Goal: Find specific page/section: Find specific page/section

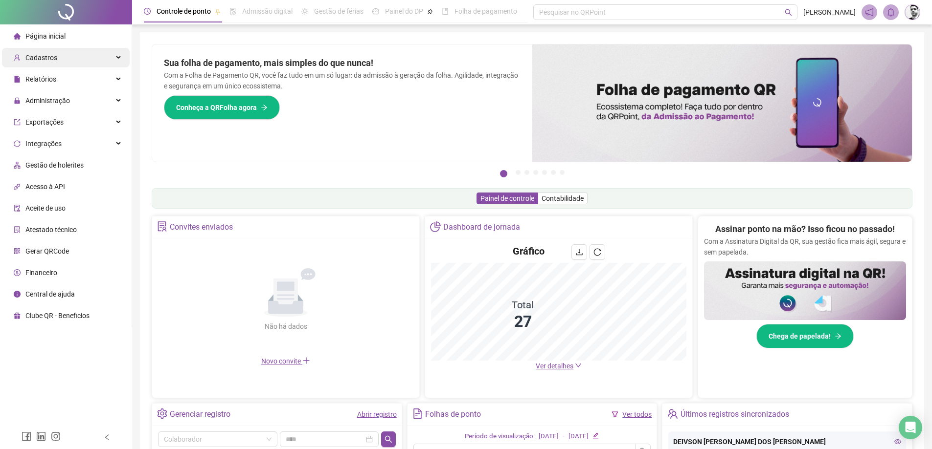
click at [54, 60] on span "Cadastros" at bounding box center [41, 58] width 32 height 8
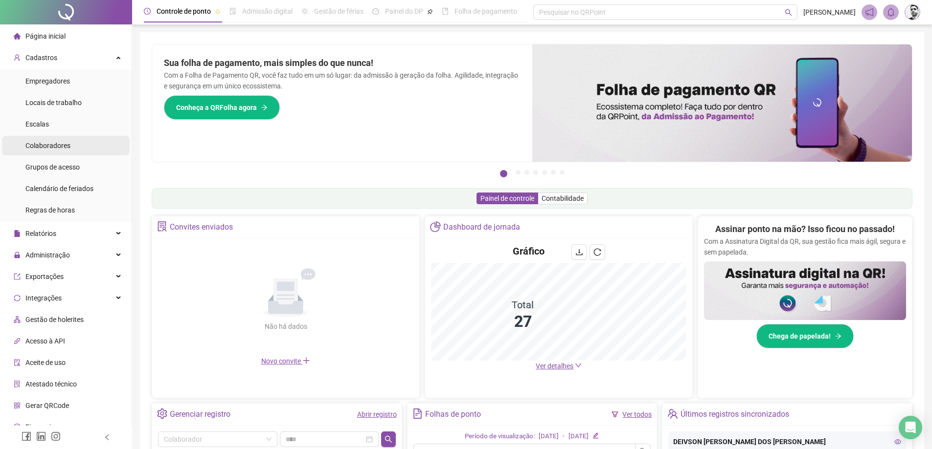
click at [45, 150] on span "Colaboradores" at bounding box center [47, 146] width 45 height 8
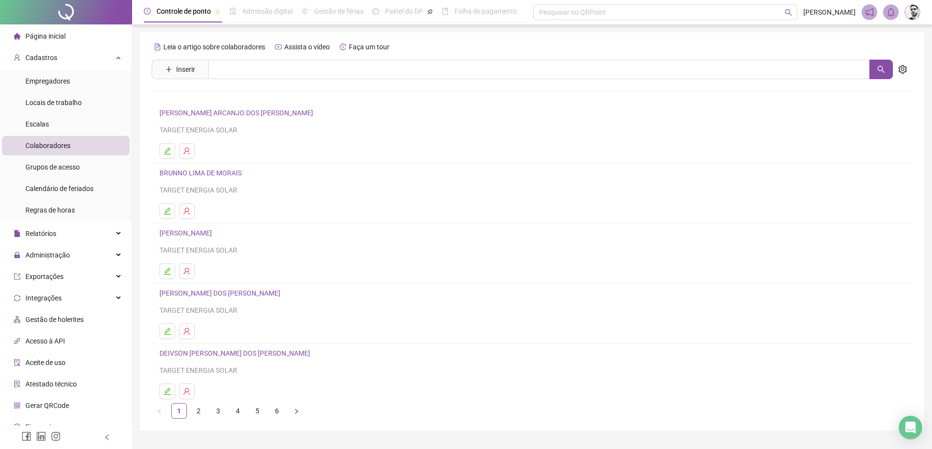
click at [199, 415] on link "2" at bounding box center [198, 411] width 15 height 15
click at [174, 237] on link "[PERSON_NAME] [PERSON_NAME] [PERSON_NAME]" at bounding box center [240, 233] width 163 height 8
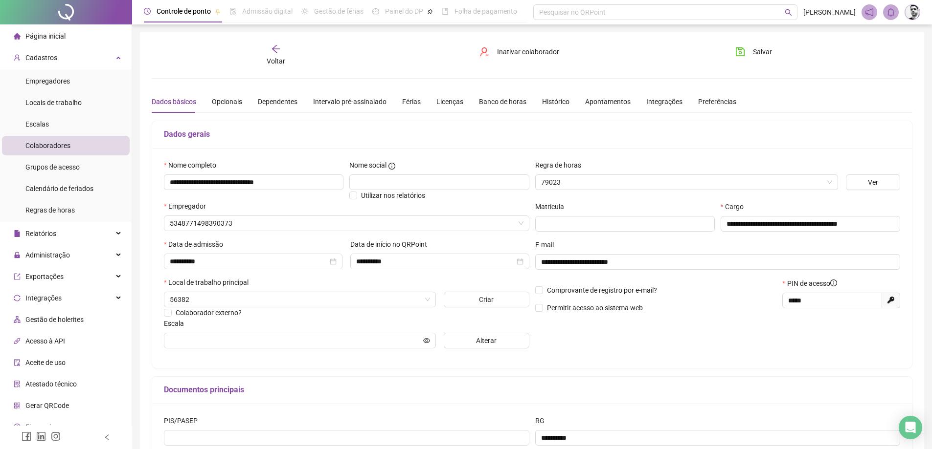
type input "**********"
click at [407, 103] on div "Férias" at bounding box center [411, 101] width 19 height 11
